Goal: Navigation & Orientation: Find specific page/section

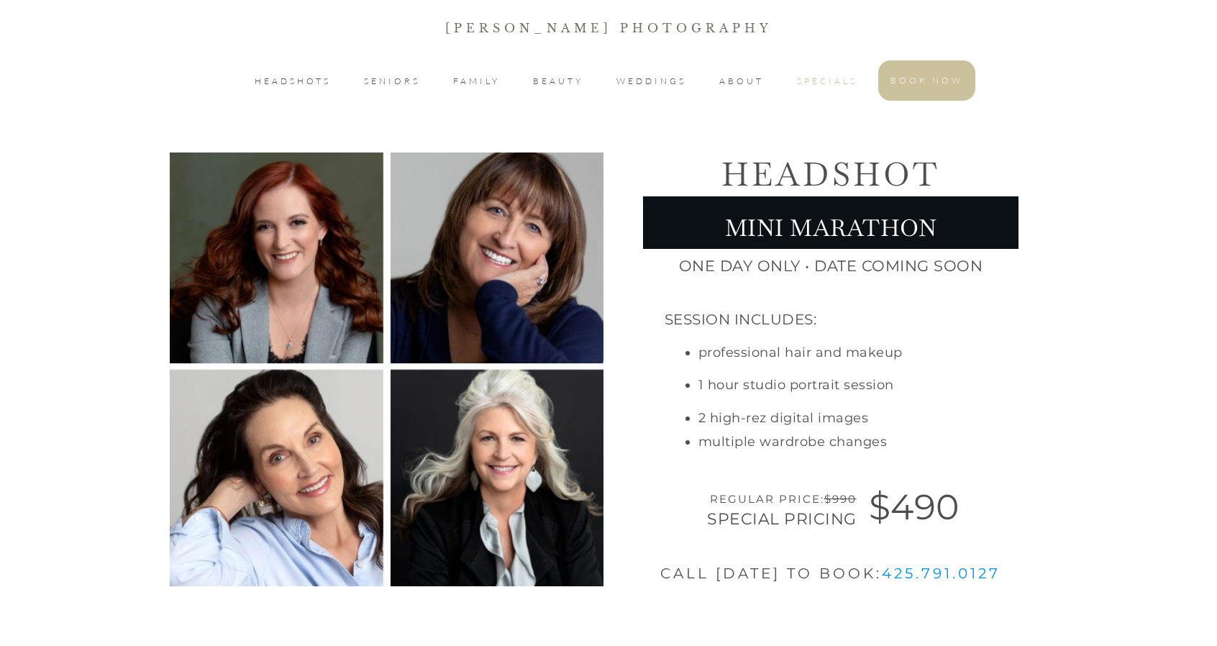
click at [831, 80] on span "SPECIALS" at bounding box center [827, 81] width 60 height 17
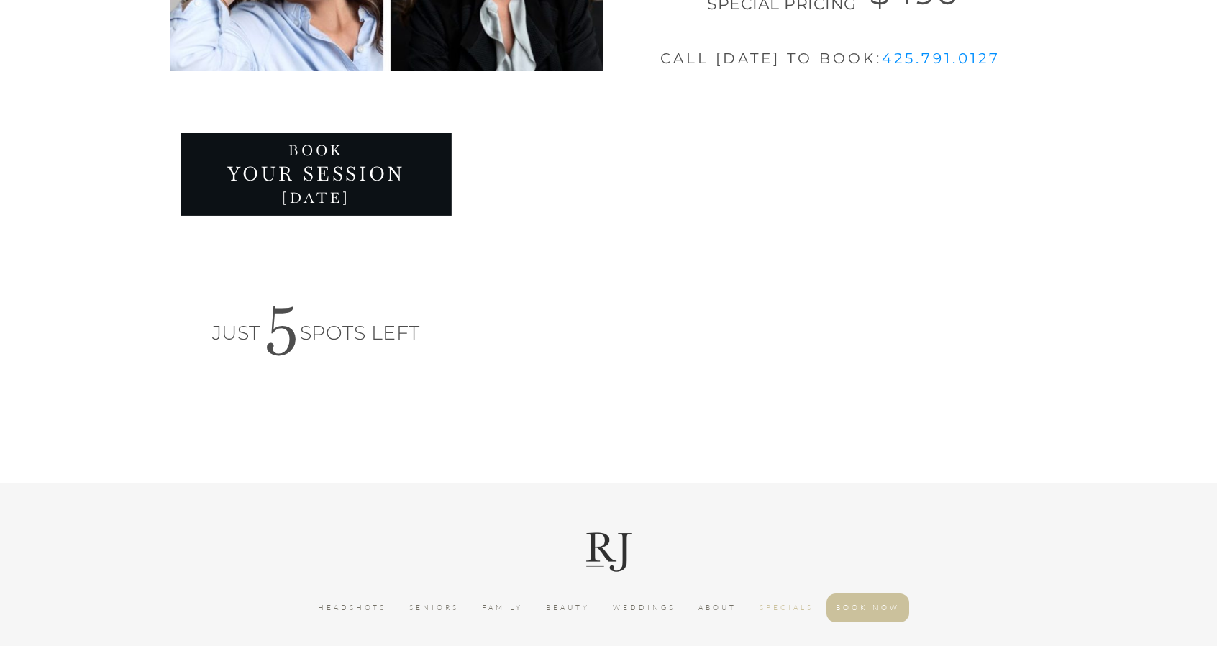
scroll to position [523, 0]
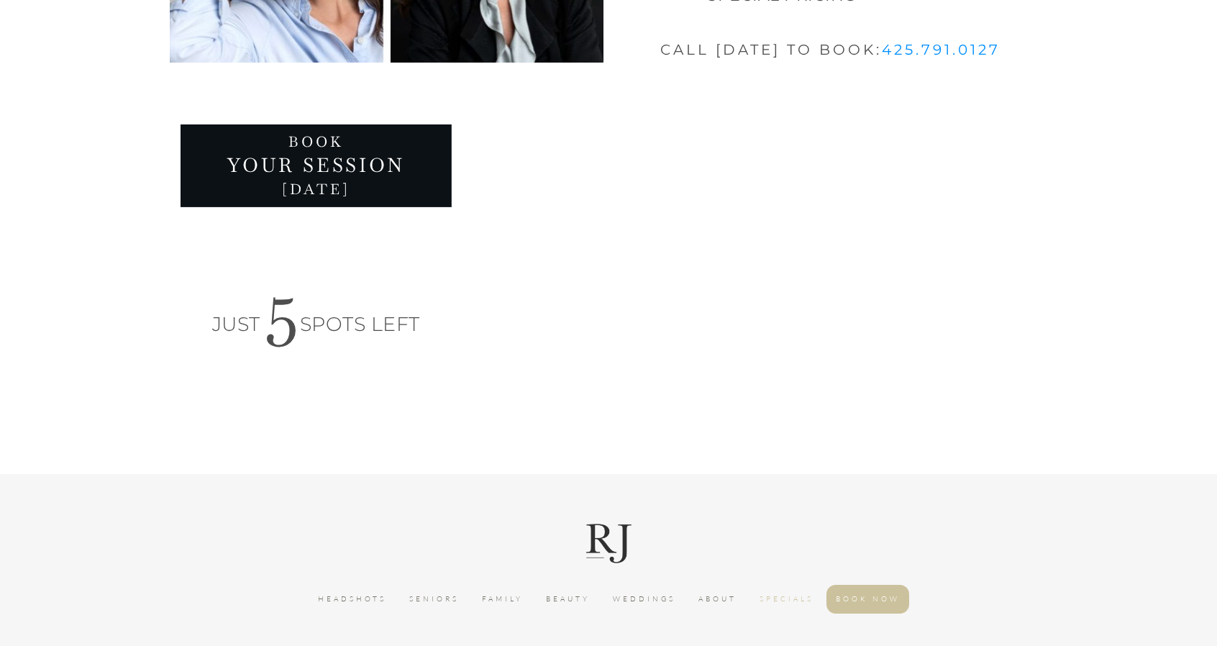
click at [1214, 271] on div at bounding box center [608, 33] width 1217 height 882
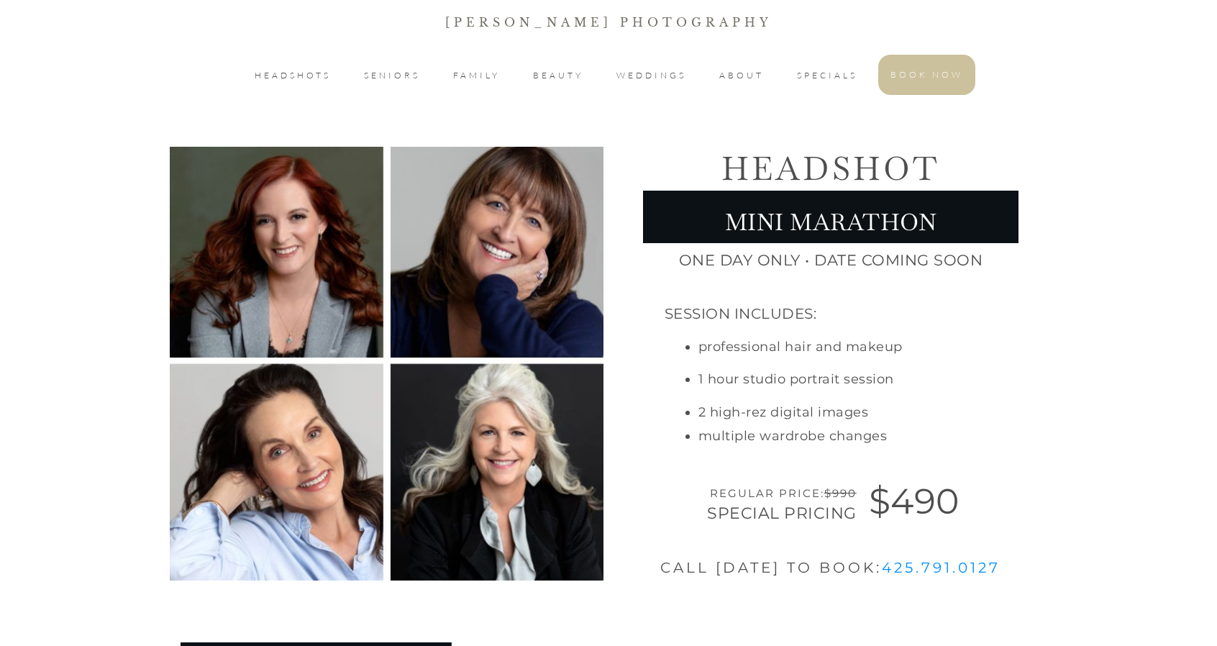
scroll to position [0, 0]
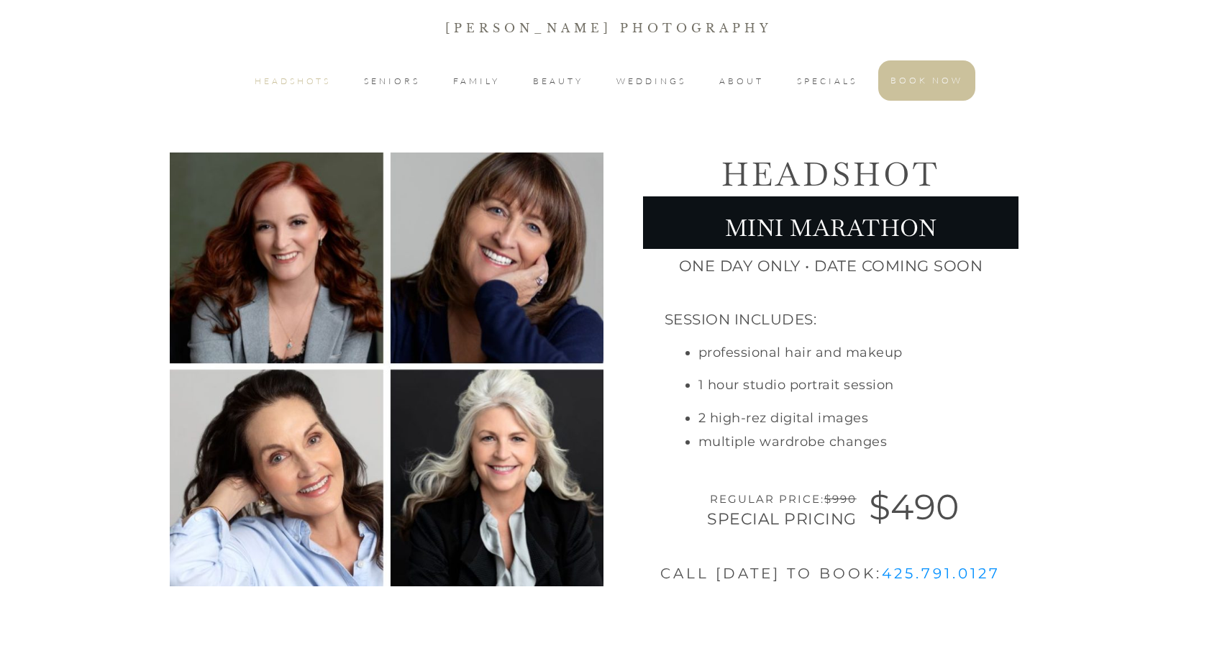
click at [295, 68] on li "HEADSHOTS" at bounding box center [292, 81] width 101 height 40
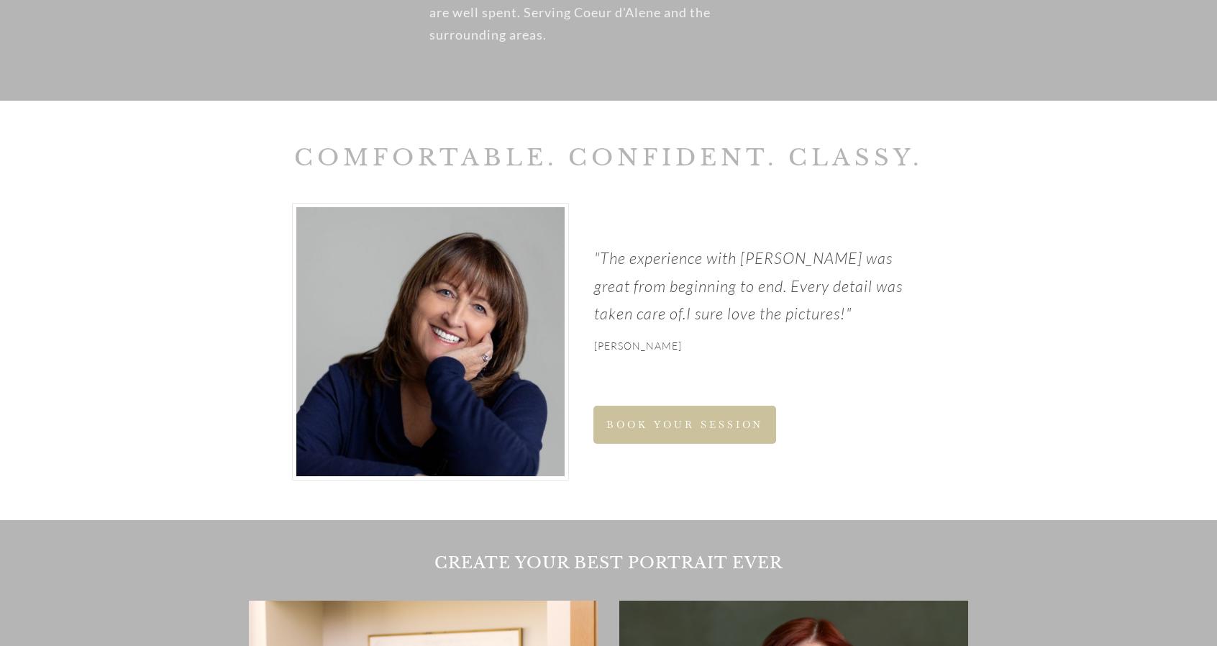
scroll to position [979, 0]
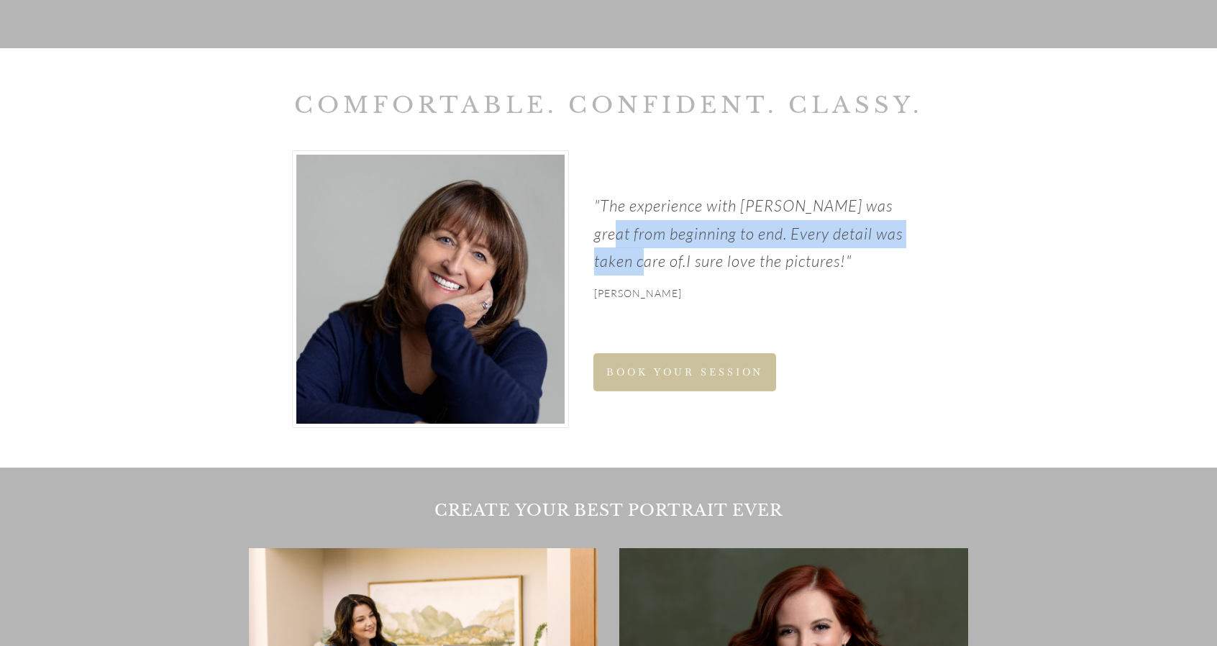
drag, startPoint x: 1203, startPoint y: 198, endPoint x: 1204, endPoint y: 237, distance: 38.9
click at [1204, 237] on div "Comfortable. Confident. Classy. " The experience with [PERSON_NAME] was great f…" at bounding box center [608, 257] width 1215 height 389
click at [1130, 209] on div "Comfortable. Confident. Classy. " The experience with [PERSON_NAME] was great f…" at bounding box center [608, 257] width 1215 height 389
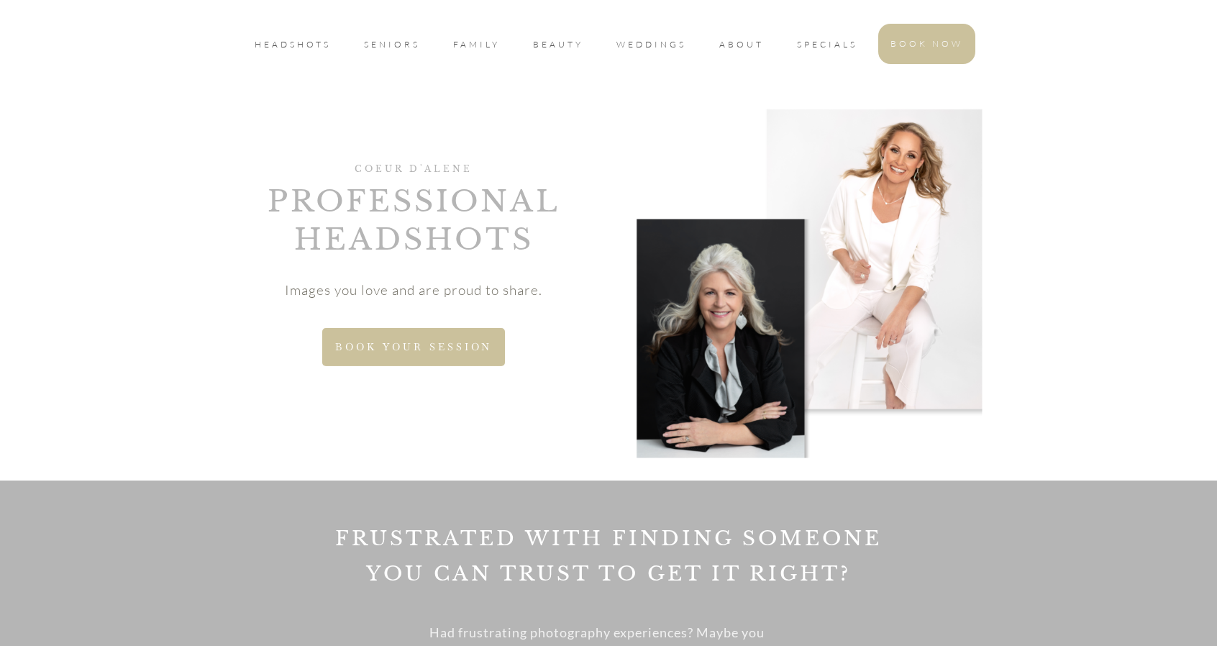
scroll to position [0, 0]
